Goal: Task Accomplishment & Management: Use online tool/utility

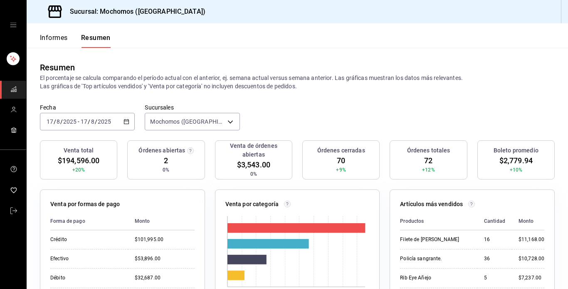
click at [129, 121] on div "[DATE] [DATE] - [DATE] [DATE]" at bounding box center [87, 121] width 95 height 17
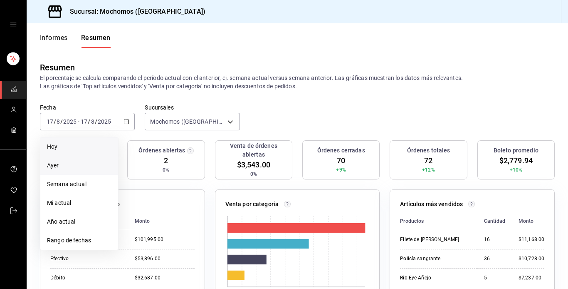
click at [54, 164] on font "Ayer" at bounding box center [53, 165] width 12 height 7
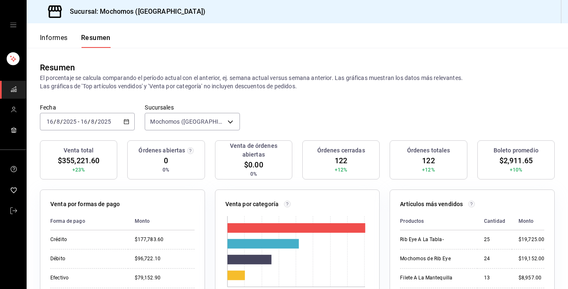
click at [125, 121] on \(Stroke\) "button" at bounding box center [126, 121] width 5 height 0
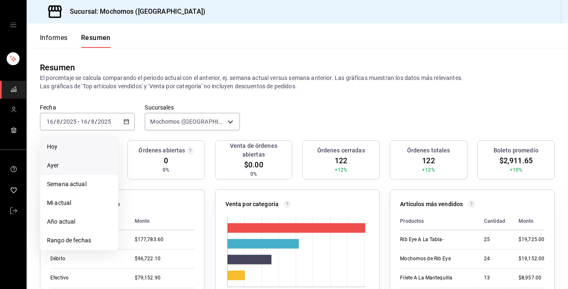
click at [64, 149] on span "Hoy" at bounding box center [79, 146] width 64 height 9
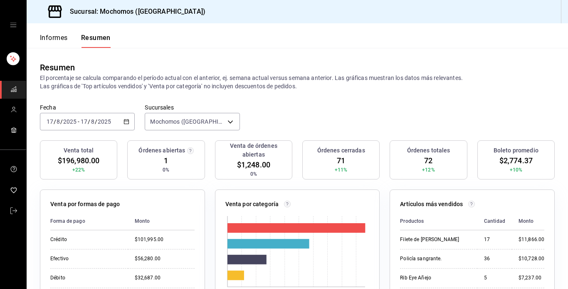
click at [124, 124] on div "[DATE] [DATE] - [DATE] [DATE]" at bounding box center [87, 121] width 95 height 17
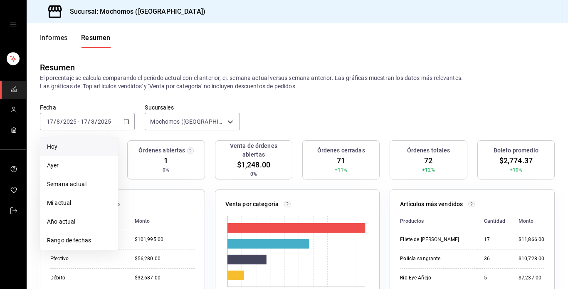
click at [64, 143] on span "Hoy" at bounding box center [79, 146] width 64 height 9
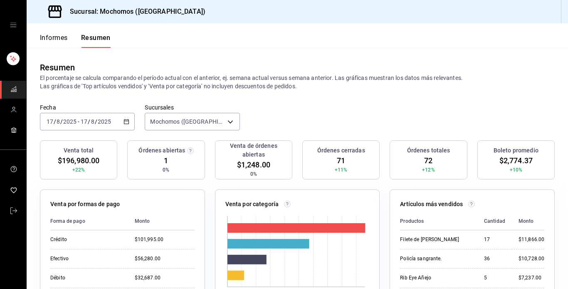
click at [55, 33] on div "Informes Resumen" at bounding box center [69, 35] width 84 height 25
click at [57, 42] on button "Informes" at bounding box center [54, 40] width 28 height 15
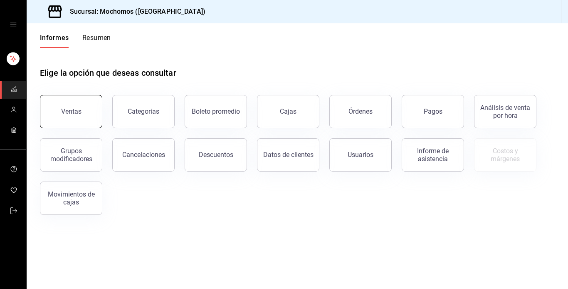
click at [71, 106] on button "Ventas" at bounding box center [71, 111] width 62 height 33
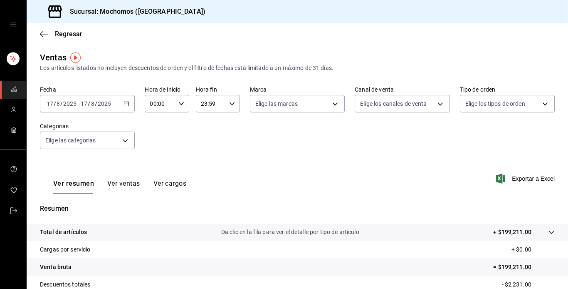
click at [126, 101] on icon "button" at bounding box center [127, 104] width 6 height 6
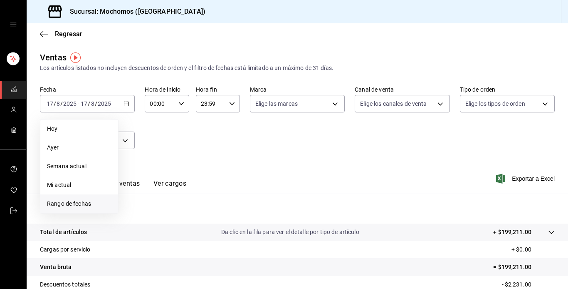
click at [72, 203] on font "Rango de fechas" at bounding box center [69, 203] width 44 height 7
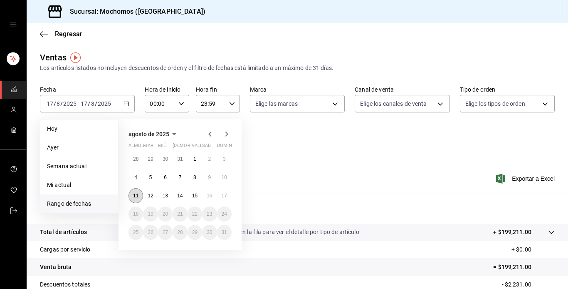
click at [134, 195] on font "11" at bounding box center [135, 196] width 5 height 6
click at [230, 194] on button "17" at bounding box center [224, 195] width 15 height 15
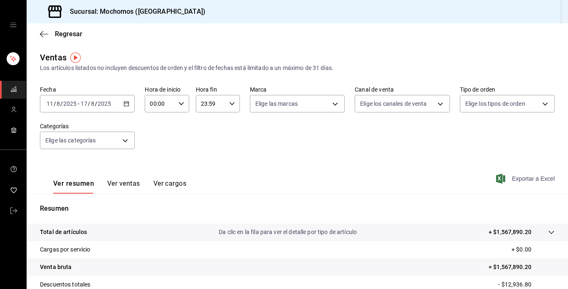
click at [512, 176] on font "Exportar a Excel" at bounding box center [533, 178] width 43 height 7
click at [43, 30] on div "Regresar" at bounding box center [298, 33] width 542 height 21
click at [43, 35] on icon "button" at bounding box center [44, 33] width 8 height 7
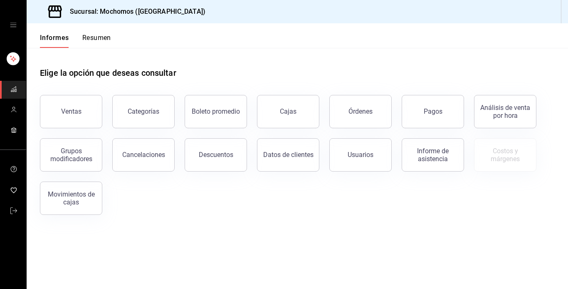
click at [93, 40] on font "Resumen" at bounding box center [96, 38] width 29 height 8
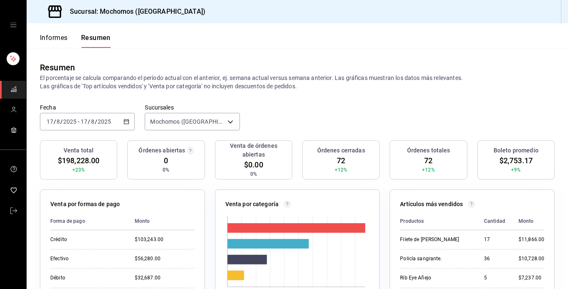
click at [126, 122] on icon "button" at bounding box center [127, 122] width 6 height 6
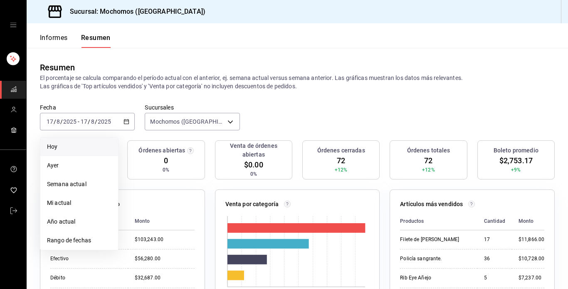
click at [63, 148] on span "Hoy" at bounding box center [79, 146] width 64 height 9
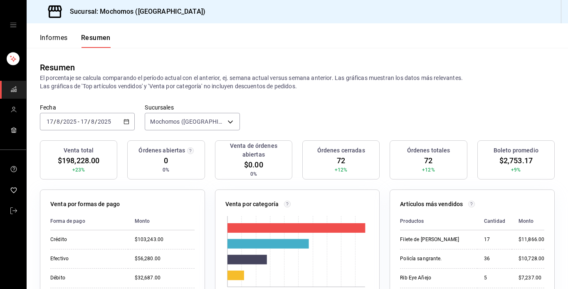
click at [50, 37] on font "Informes" at bounding box center [54, 38] width 28 height 8
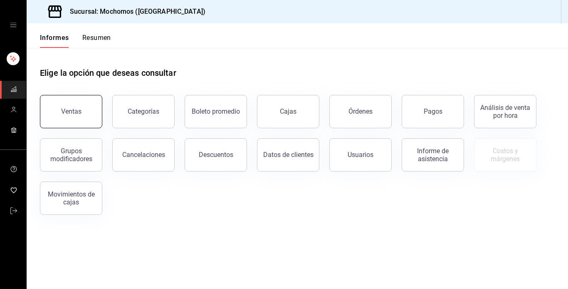
click at [82, 106] on button "Ventas" at bounding box center [71, 111] width 62 height 33
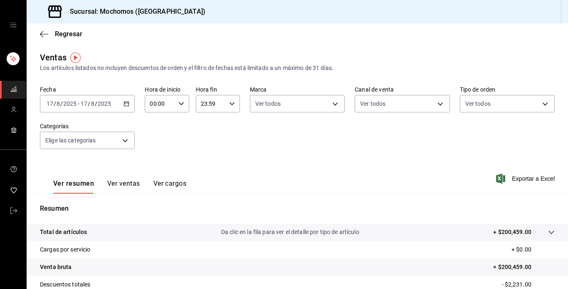
click at [127, 103] on icon "button" at bounding box center [127, 104] width 6 height 6
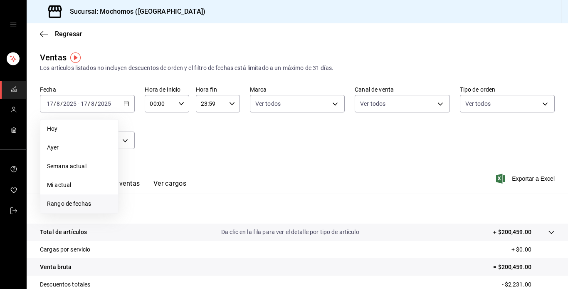
click at [66, 202] on font "Rango de fechas" at bounding box center [69, 203] width 44 height 7
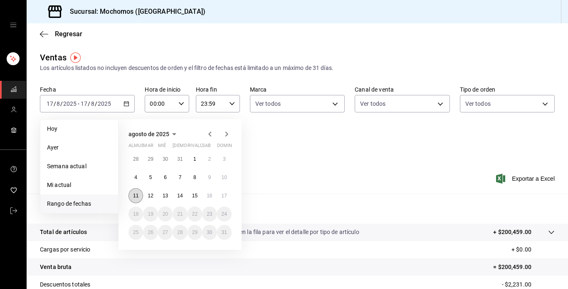
click at [132, 198] on button "11" at bounding box center [136, 195] width 15 height 15
click at [222, 197] on font "17" at bounding box center [224, 196] width 5 height 6
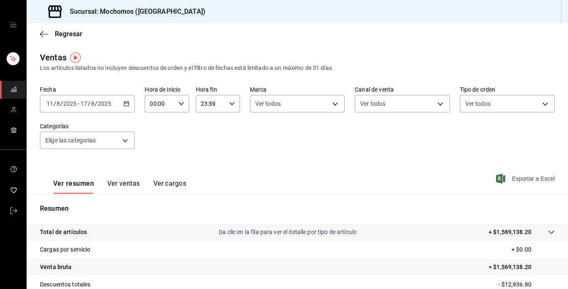
click at [503, 178] on span "Exportar a Excel" at bounding box center [526, 178] width 57 height 10
